Goal: Information Seeking & Learning: Learn about a topic

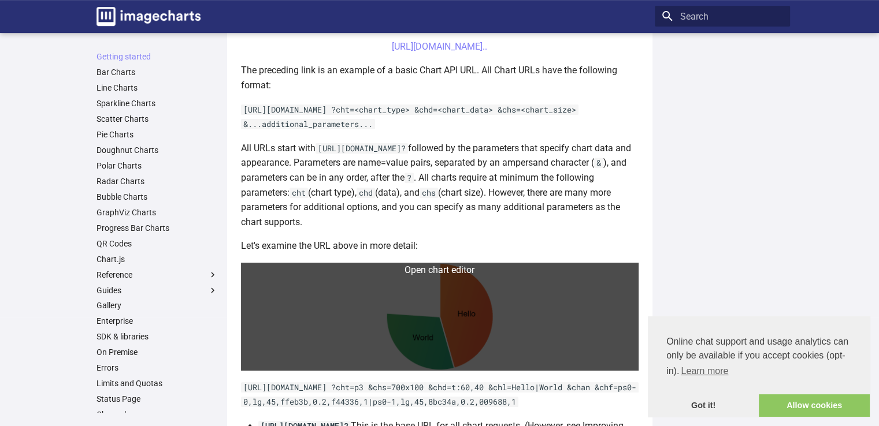
scroll to position [577, 0]
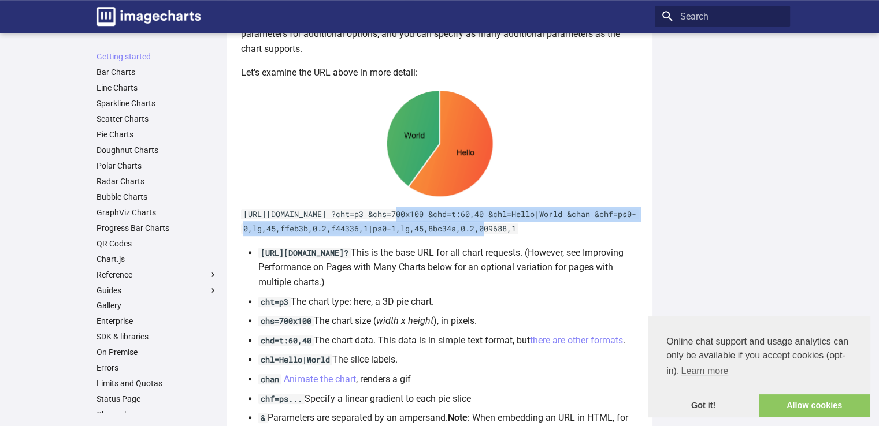
drag, startPoint x: 396, startPoint y: 226, endPoint x: 503, endPoint y: 249, distance: 109.4
click at [503, 236] on p "[URL][DOMAIN_NAME] ?cht=p3 &chs=700x100 &chd=t:60,40 &chl=Hello|World &chan &ch…" at bounding box center [440, 221] width 398 height 29
click at [504, 235] on code "[URL][DOMAIN_NAME] ?cht=p3 &chs=700x100 &chd=t:60,40 &chl=Hello|World &chan &ch…" at bounding box center [440, 221] width 398 height 25
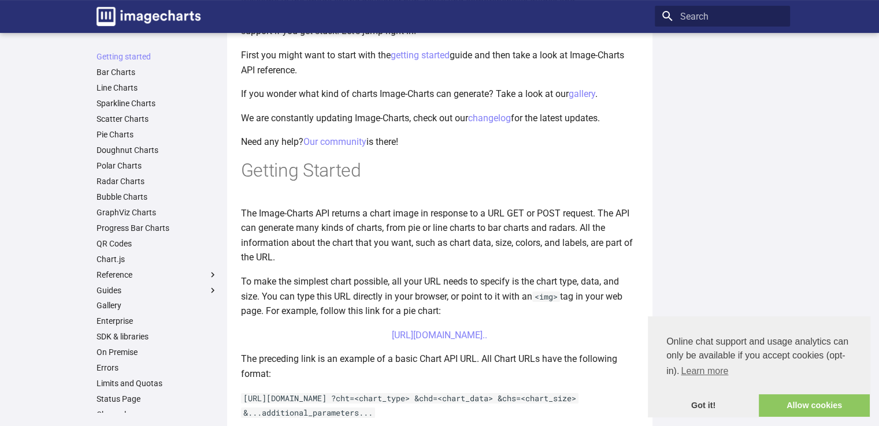
scroll to position [0, 0]
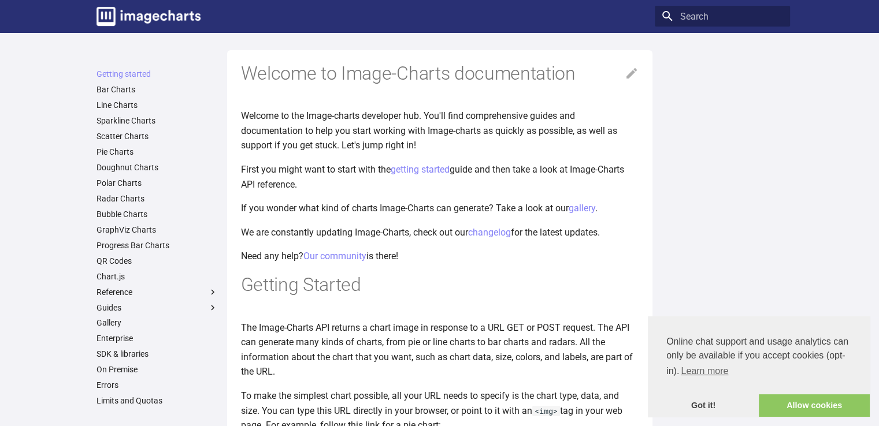
click at [112, 158] on ul "Getting started Bar Charts Line Charts Sparkline Charts Scatter Charts Pie Char…" at bounding box center [157, 261] width 135 height 384
click at [113, 153] on link "Pie Charts" at bounding box center [157, 152] width 121 height 10
click at [114, 139] on link "Scatter Charts" at bounding box center [157, 136] width 121 height 10
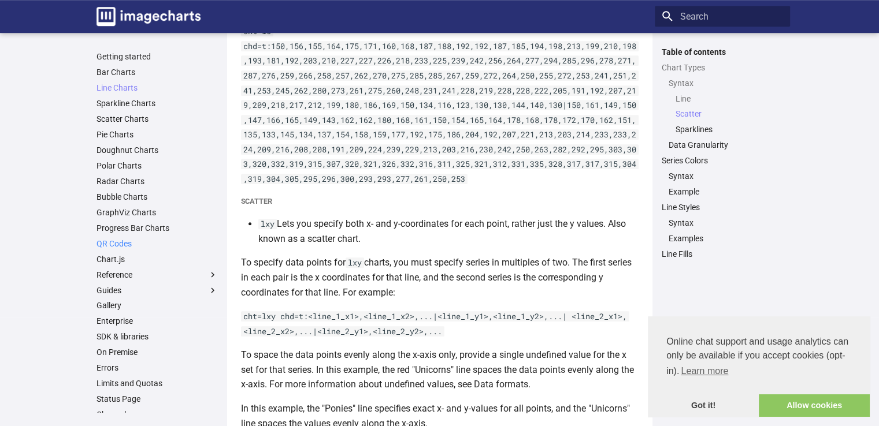
scroll to position [23, 0]
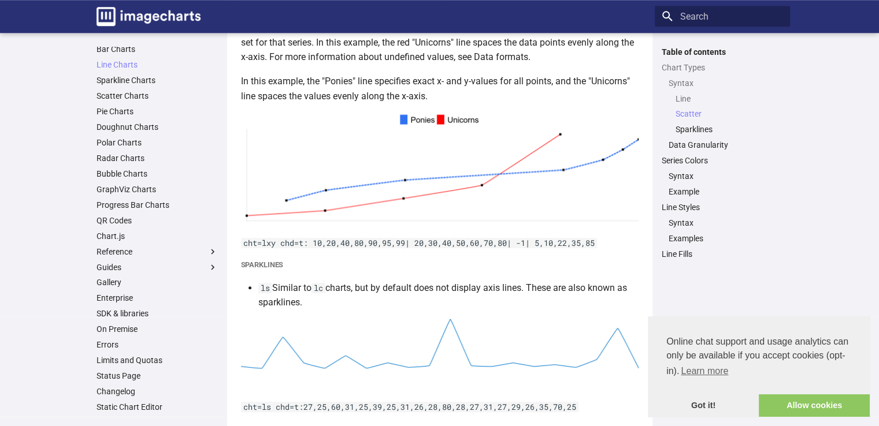
click at [95, 226] on ul "Getting started Bar Charts Line Charts Line Charts Table of contents Chart Type…" at bounding box center [157, 220] width 135 height 384
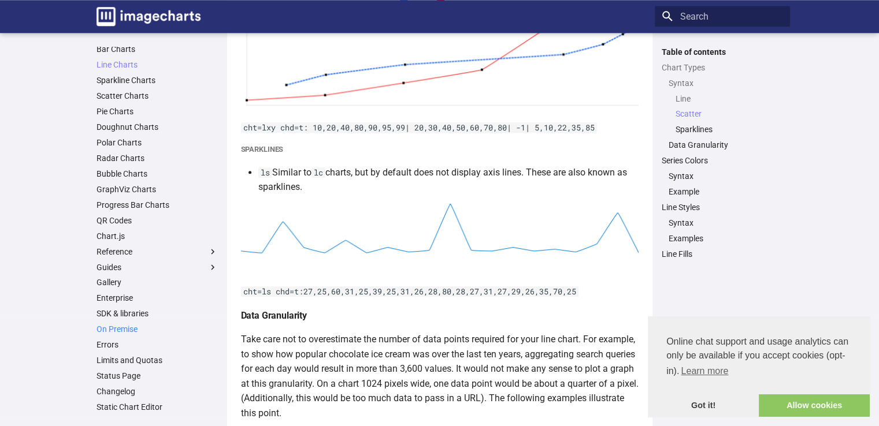
scroll to position [1175, 0]
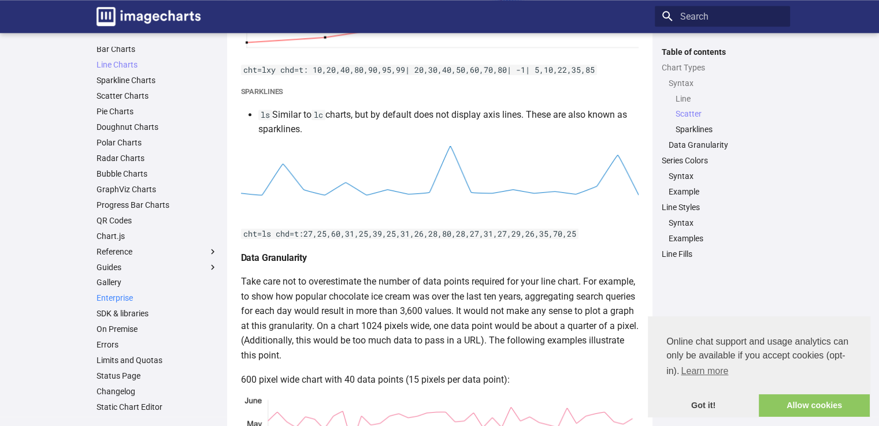
click at [120, 302] on link "Enterprise" at bounding box center [157, 298] width 121 height 10
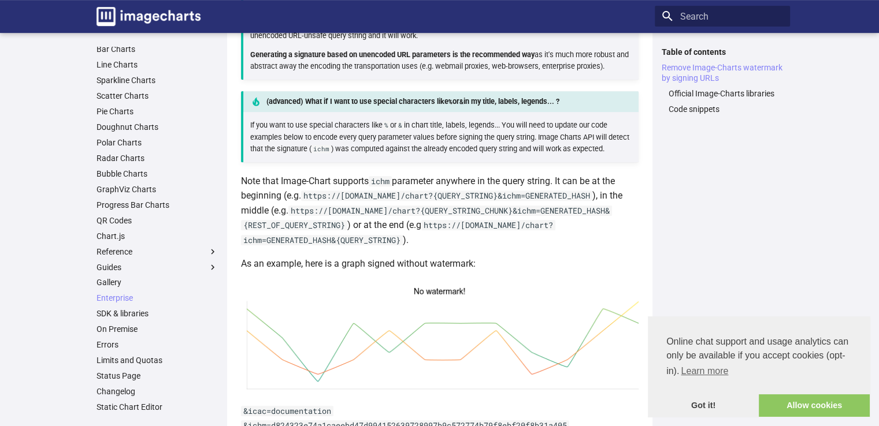
scroll to position [520, 0]
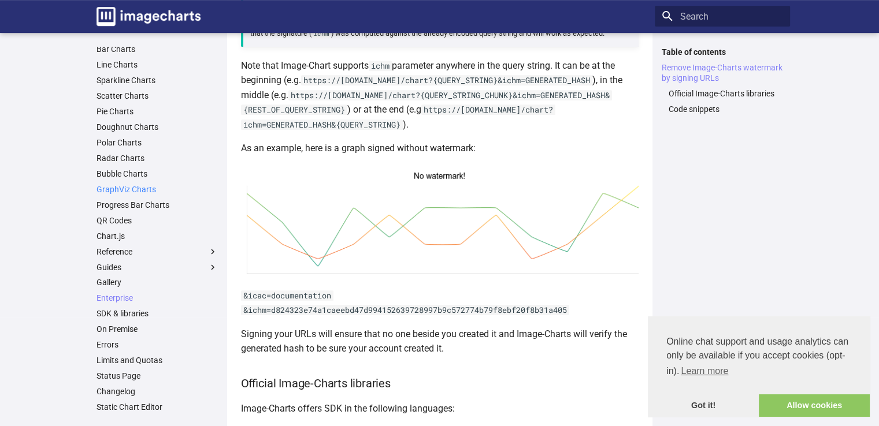
click at [154, 192] on link "GraphViz Charts" at bounding box center [157, 189] width 121 height 10
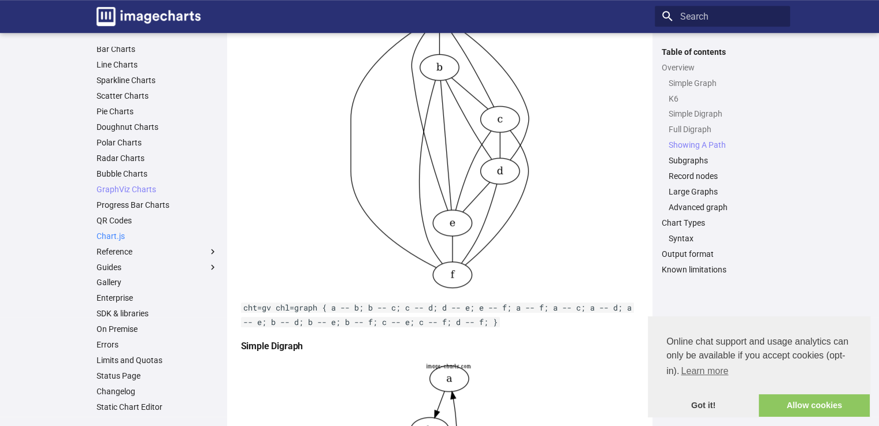
scroll to position [809, 0]
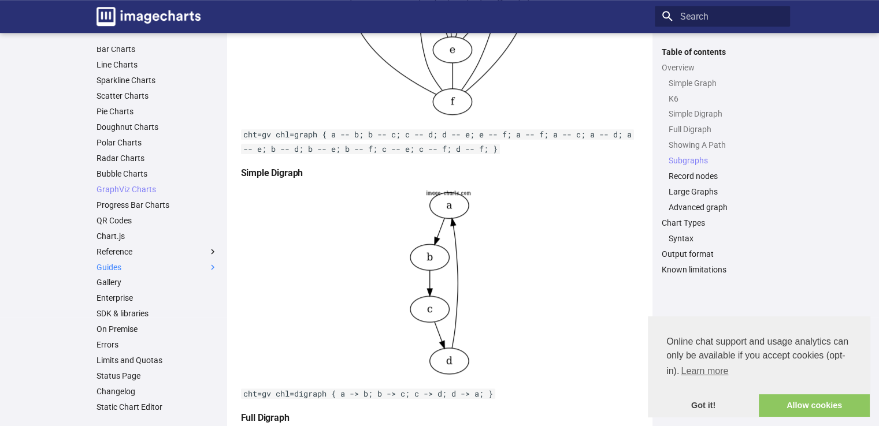
click at [125, 269] on label "Guides" at bounding box center [157, 267] width 121 height 10
click at [0, 0] on input "Guides" at bounding box center [0, 0] width 0 height 0
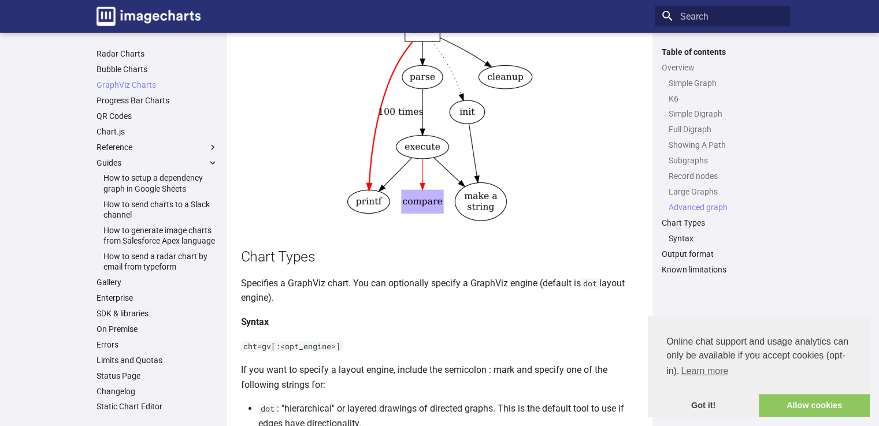
scroll to position [3734, 0]
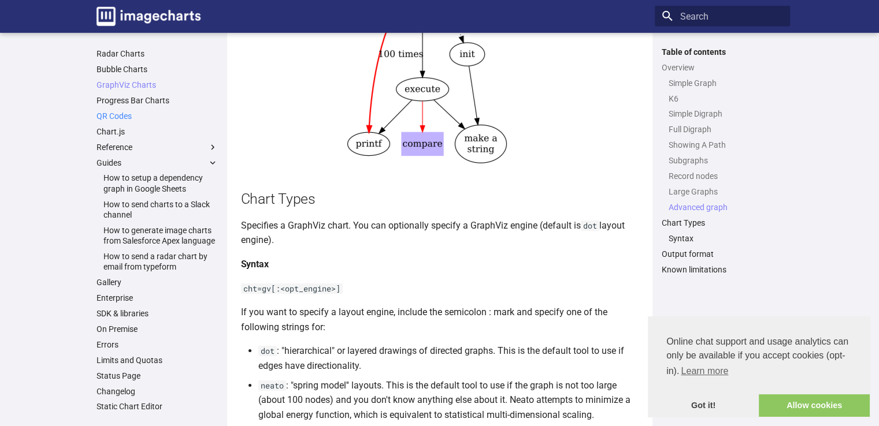
click at [128, 111] on link "QR Codes" at bounding box center [157, 116] width 121 height 10
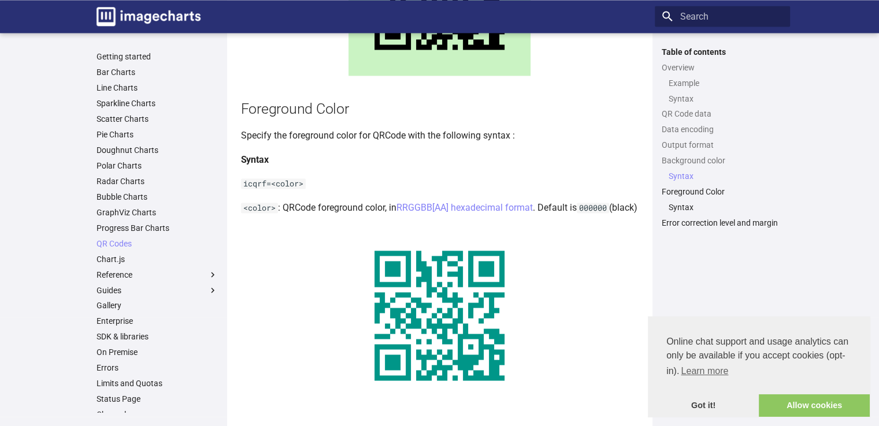
scroll to position [2056, 0]
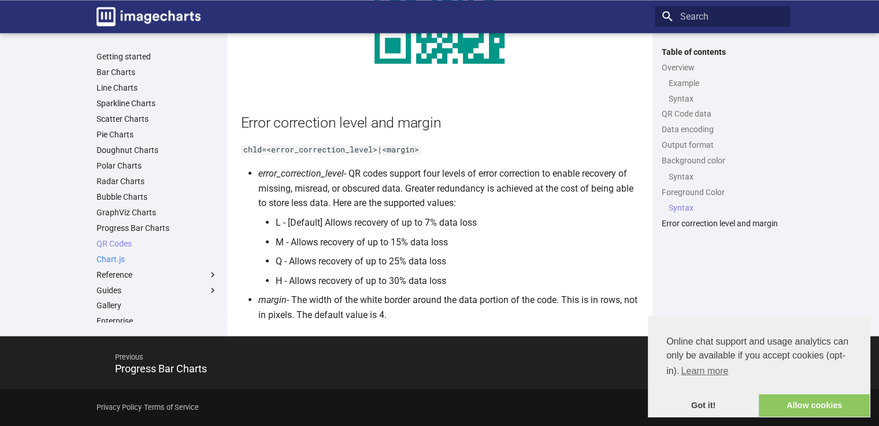
click at [132, 256] on link "Chart.js" at bounding box center [157, 259] width 121 height 10
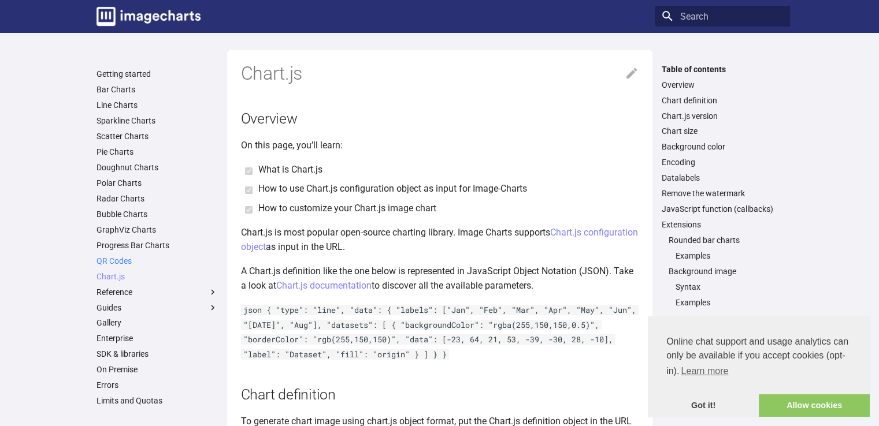
click at [122, 263] on link "QR Codes" at bounding box center [157, 261] width 121 height 10
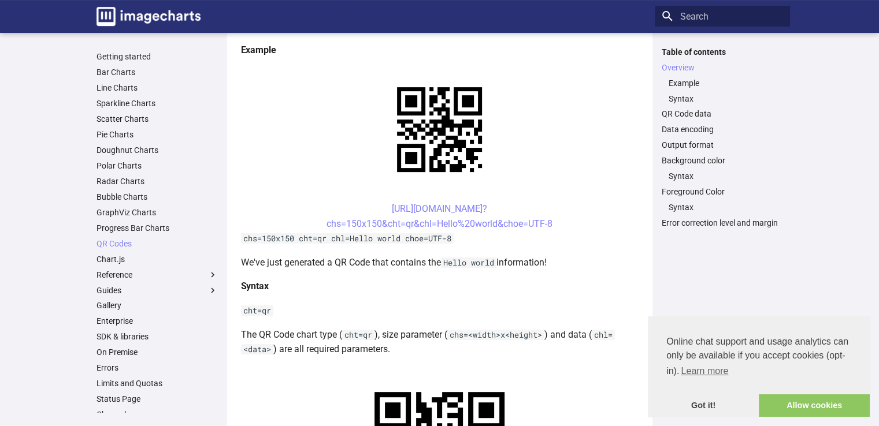
scroll to position [289, 0]
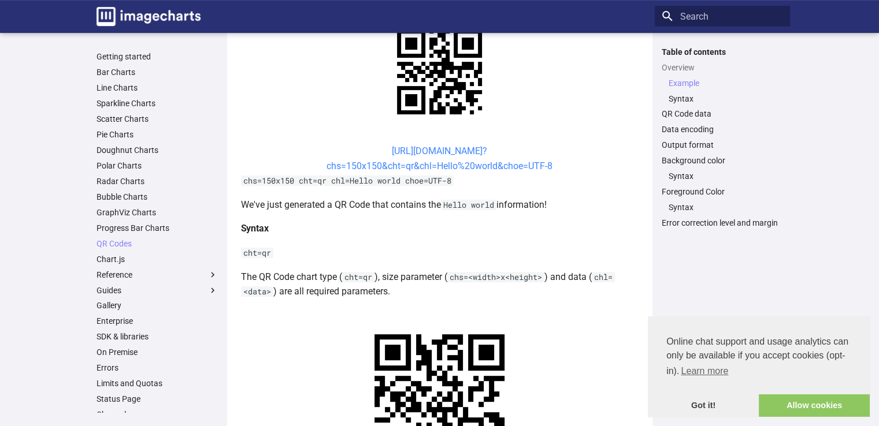
drag, startPoint x: 486, startPoint y: 162, endPoint x: 481, endPoint y: 153, distance: 9.8
click at [481, 153] on link "https://image-charts.com/chart? chs=150x150&cht=qr&chl=Hello%20world&choe=UTF-8" at bounding box center [440, 159] width 226 height 26
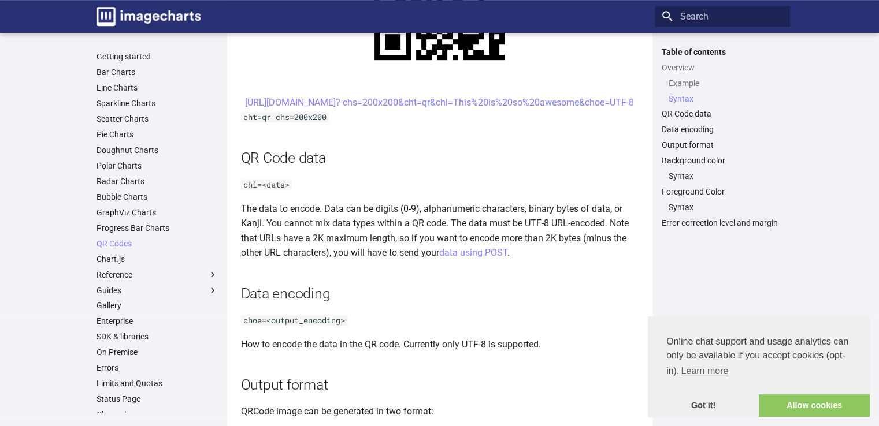
scroll to position [809, 0]
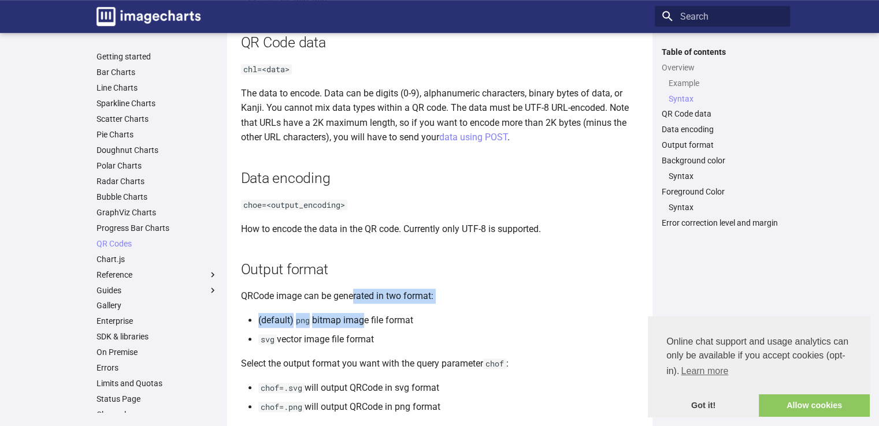
drag, startPoint x: 354, startPoint y: 308, endPoint x: 361, endPoint y: 324, distance: 16.8
click at [361, 324] on article "QR Codes This section describes how to create a QR Code on the fly with a URL G…" at bounding box center [440, 390] width 398 height 2298
click at [343, 304] on p "QRCode image can be generated in two format:" at bounding box center [440, 296] width 398 height 15
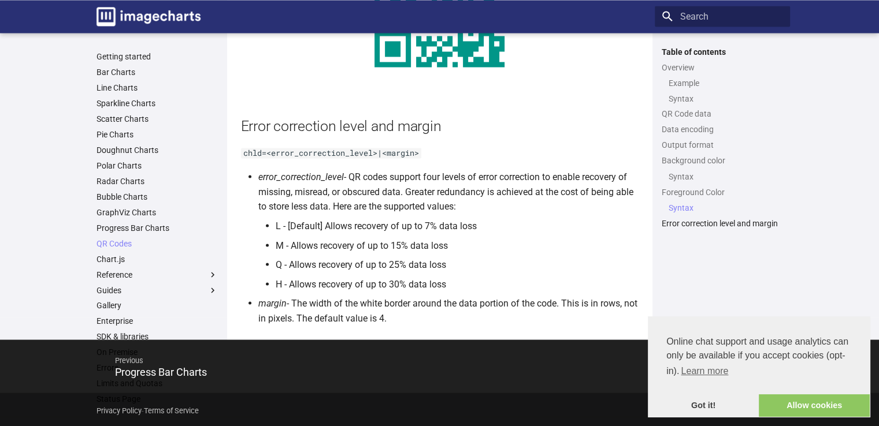
scroll to position [2056, 0]
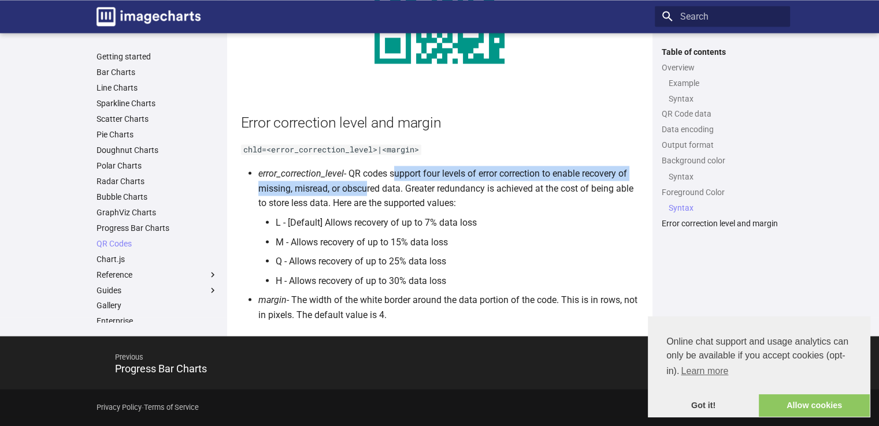
drag, startPoint x: 365, startPoint y: 186, endPoint x: 394, endPoint y: 175, distance: 30.2
click at [394, 175] on li "error_correction_level - QR codes support four levels of error correction to en…" at bounding box center [448, 227] width 380 height 122
